Goal: Check status

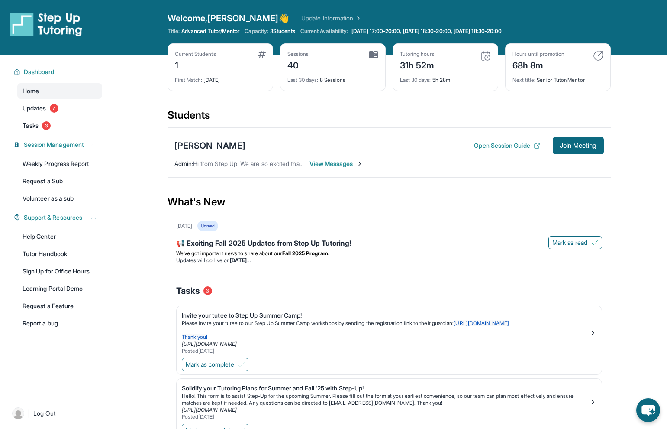
click at [158, 192] on main "Current Students 1 First Match : 1 month ago Sessions 40 Last 30 days : 8 Sessi…" at bounding box center [389, 297] width 557 height 485
drag, startPoint x: 277, startPoint y: 61, endPoint x: 370, endPoint y: 64, distance: 93.1
click at [370, 64] on div "Current Students 1 First Match : 1 month ago Sessions 40 Last 30 days : 8 Sessi…" at bounding box center [389, 75] width 443 height 65
click at [328, 82] on div "Last 30 days : 8 Sessions" at bounding box center [333, 77] width 91 height 12
click at [157, 89] on main "Current Students 1 First Match : 1 month ago Sessions 40 Last 30 days : 8 Sessi…" at bounding box center [389, 297] width 557 height 485
